Goal: Task Accomplishment & Management: Use online tool/utility

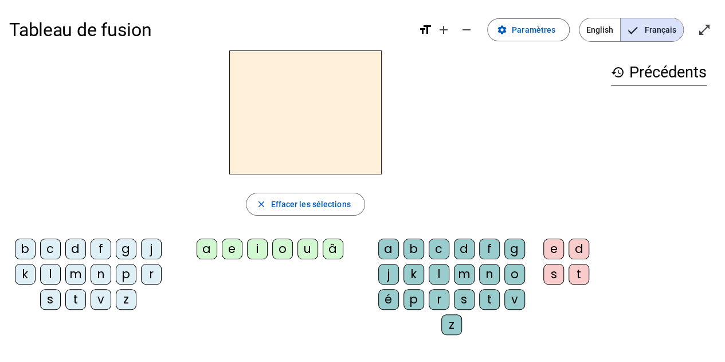
click at [102, 246] on div "f" at bounding box center [101, 248] width 21 height 21
click at [539, 37] on span at bounding box center [528, 30] width 81 height 28
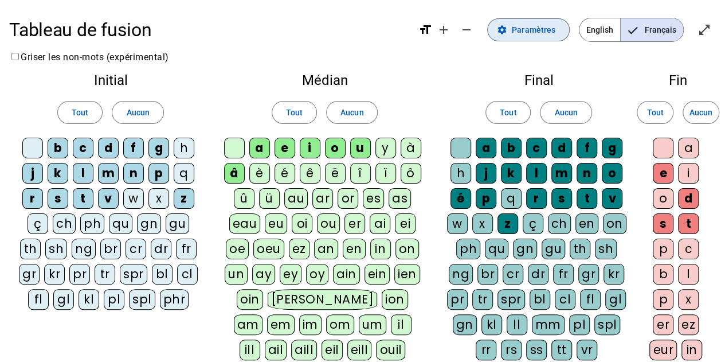
drag, startPoint x: 539, startPoint y: 37, endPoint x: 385, endPoint y: 97, distance: 165.5
click at [385, 97] on div "Tableau de fusion format_size add remove settings Paramètres English Français o…" at bounding box center [362, 296] width 725 height 592
click at [285, 172] on div "é" at bounding box center [284, 173] width 21 height 21
click at [307, 171] on div "ê" at bounding box center [310, 173] width 21 height 21
click at [531, 33] on span "Paramètres" at bounding box center [534, 30] width 44 height 14
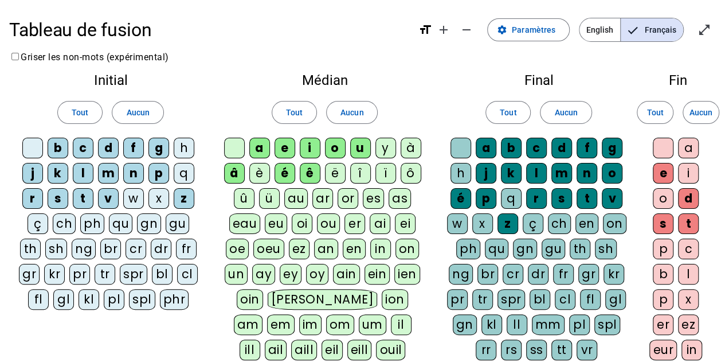
scroll to position [226, 0]
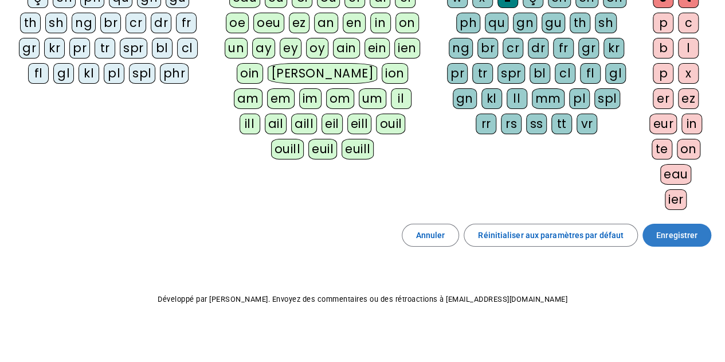
click at [690, 235] on span "Enregistrer" at bounding box center [676, 235] width 41 height 14
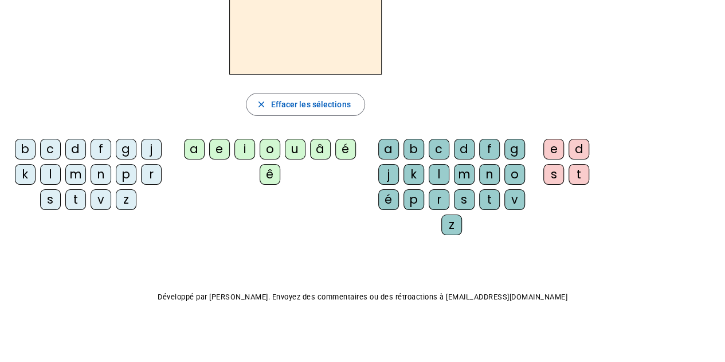
click at [102, 145] on div "f" at bounding box center [101, 149] width 21 height 21
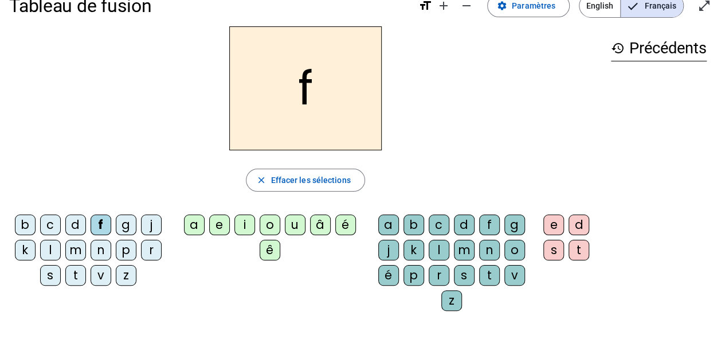
scroll to position [22, 0]
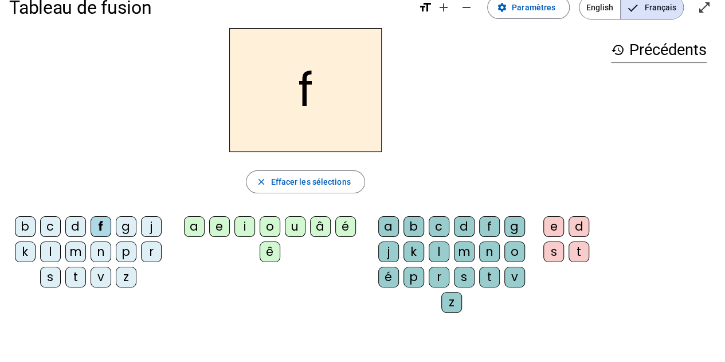
click at [268, 252] on div "ê" at bounding box center [270, 251] width 21 height 21
click at [493, 274] on div "t" at bounding box center [489, 276] width 21 height 21
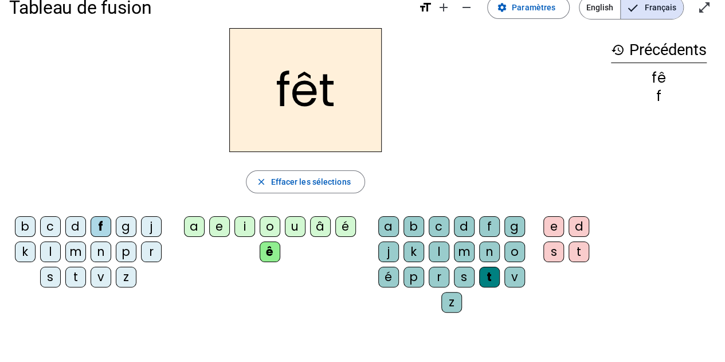
click at [552, 221] on div "e" at bounding box center [553, 226] width 21 height 21
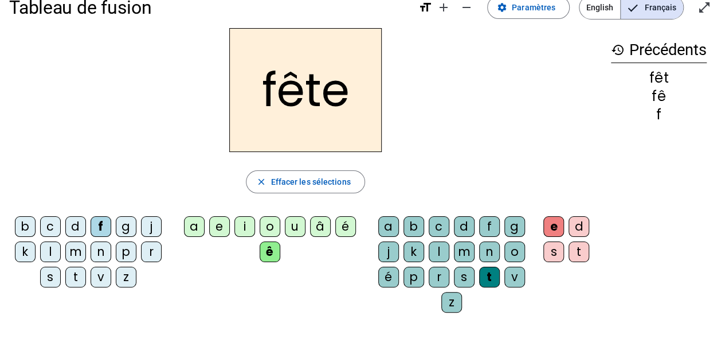
click at [72, 271] on div "t" at bounding box center [75, 276] width 21 height 21
click at [22, 223] on div "b" at bounding box center [25, 226] width 21 height 21
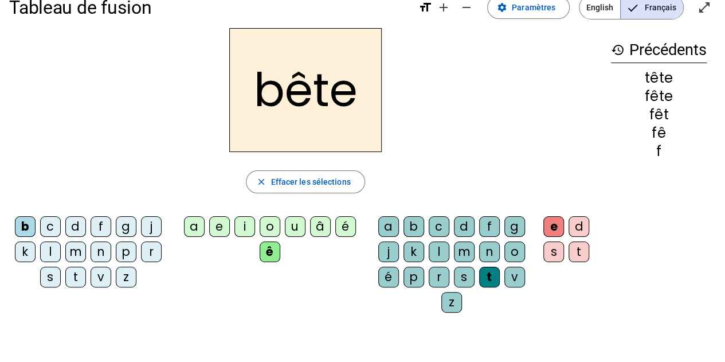
click at [297, 224] on div "u" at bounding box center [295, 226] width 21 height 21
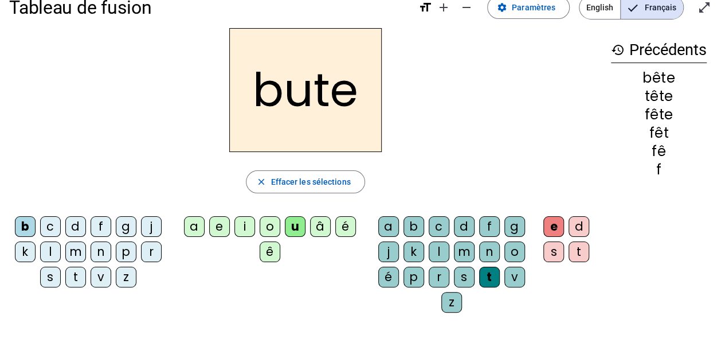
click at [460, 276] on div "s" at bounding box center [464, 276] width 21 height 21
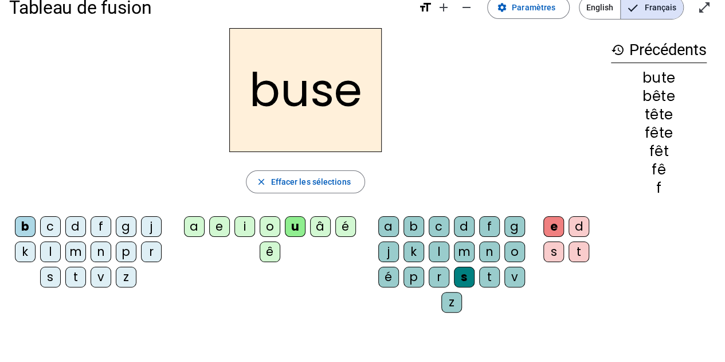
click at [246, 225] on div "i" at bounding box center [244, 226] width 21 height 21
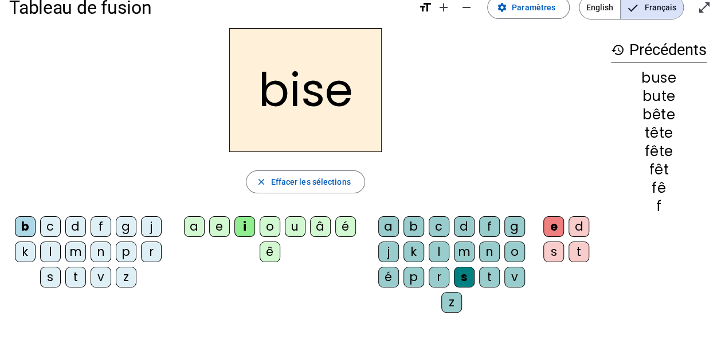
click at [197, 226] on div "a" at bounding box center [194, 226] width 21 height 21
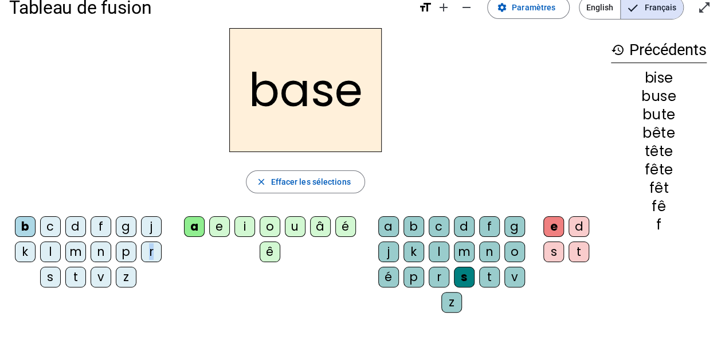
click at [150, 251] on div "r" at bounding box center [151, 251] width 21 height 21
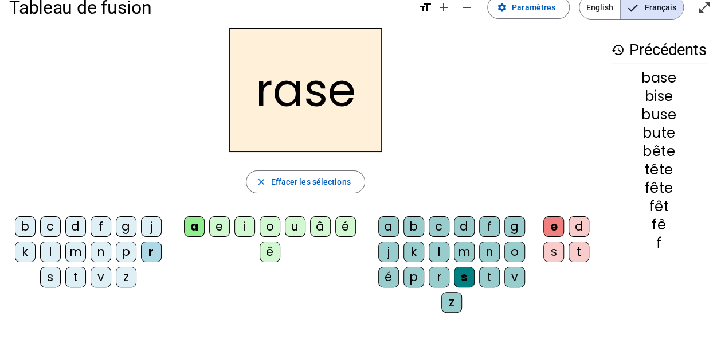
click at [514, 225] on div "g" at bounding box center [514, 226] width 21 height 21
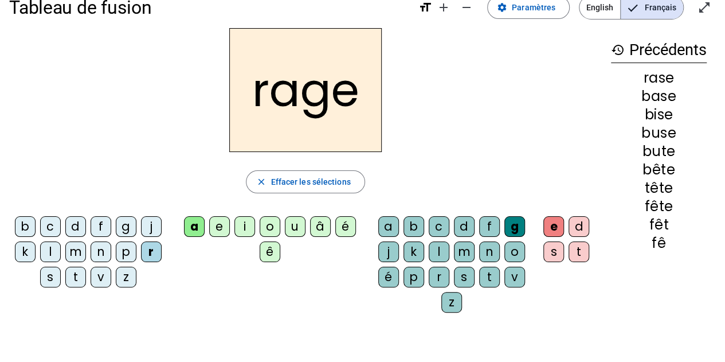
click at [127, 249] on div "p" at bounding box center [126, 251] width 21 height 21
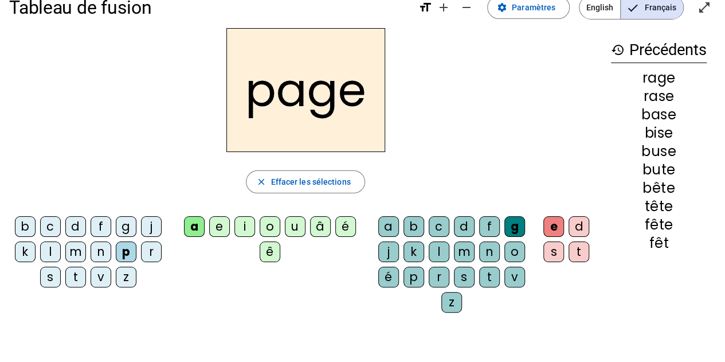
click at [513, 274] on div "v" at bounding box center [514, 276] width 21 height 21
